Goal: Transaction & Acquisition: Download file/media

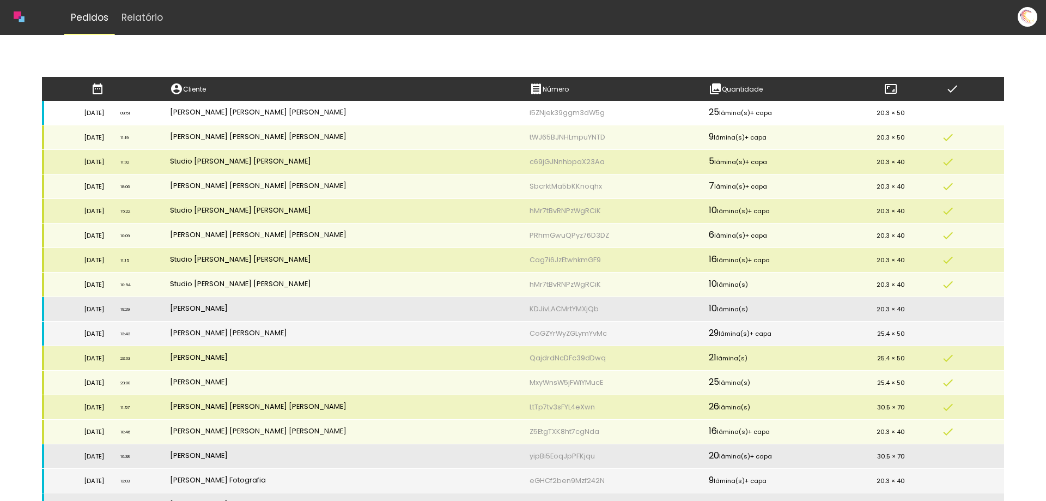
click at [426, 118] on td "[PERSON_NAME] [PERSON_NAME] [PERSON_NAME]" at bounding box center [342, 113] width 360 height 25
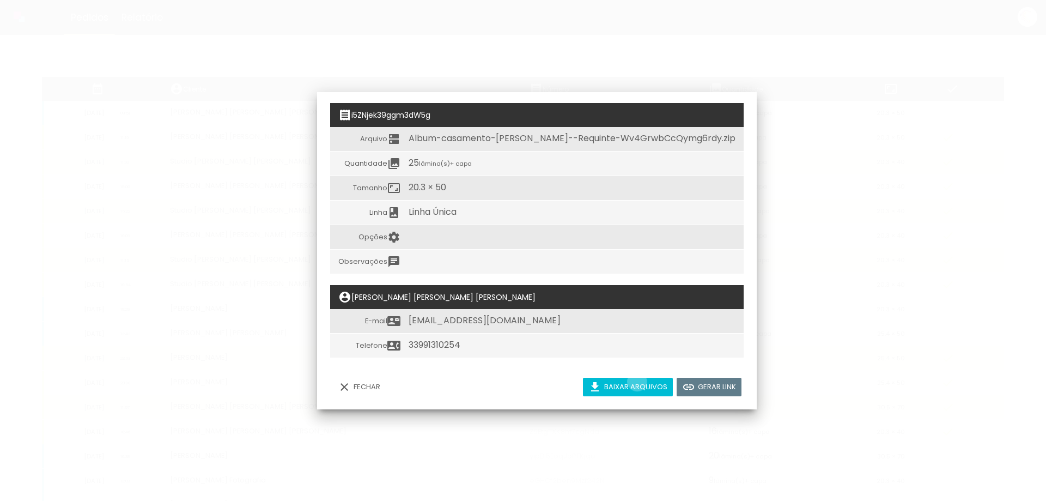
click at [0, 0] on slot "Baixar arquivos" at bounding box center [0, 0] width 0 height 0
